Goal: Information Seeking & Learning: Learn about a topic

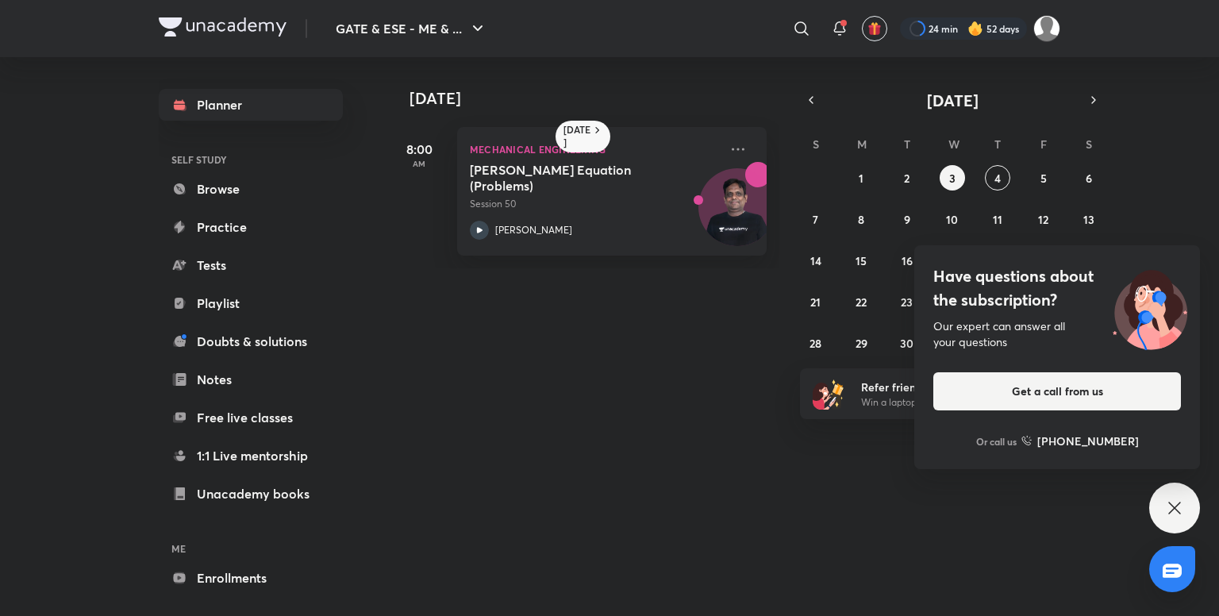
click at [540, 360] on div "Today Yesterday 8:00 AM Mechanical Engineering Navier Stokes Equation (Problems…" at bounding box center [723, 330] width 673 height 546
click at [481, 169] on h5 "Navier Stokes Equation (Problems)" at bounding box center [569, 178] width 198 height 32
click at [997, 178] on abbr "4" at bounding box center [998, 178] width 6 height 15
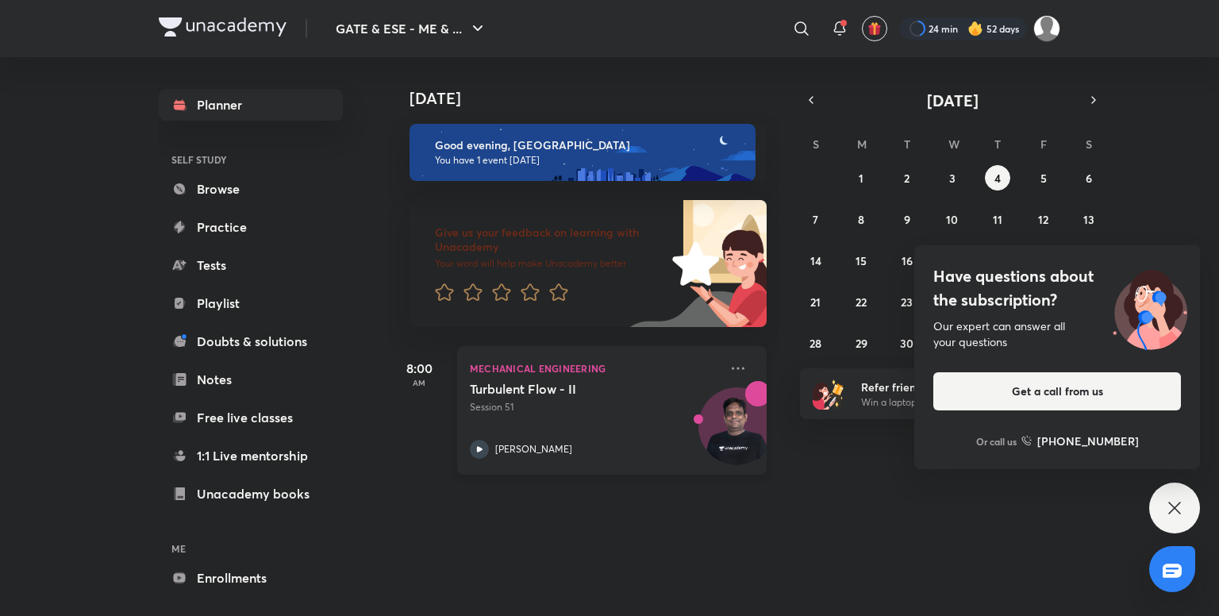
click at [570, 429] on div "Turbulent Flow - II Session 51 Praveen Kulkarni" at bounding box center [594, 420] width 249 height 78
